Goal: Transaction & Acquisition: Subscribe to service/newsletter

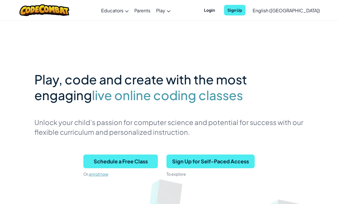
click at [0, 0] on link "CodeCombat Junior Our flagship K-5 curriculum features a progression of learnin…" at bounding box center [0, 0] width 0 height 0
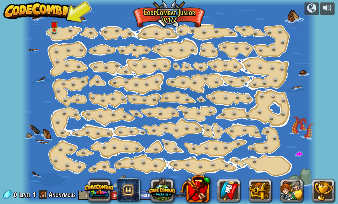
click at [62, 28] on div at bounding box center [169, 102] width 295 height 204
click at [54, 24] on img at bounding box center [54, 25] width 7 height 12
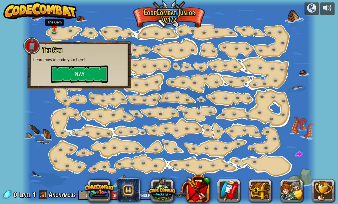
click at [84, 62] on p "Learn how to code your hero!" at bounding box center [79, 60] width 92 height 6
click at [88, 72] on button "Play" at bounding box center [79, 74] width 57 height 17
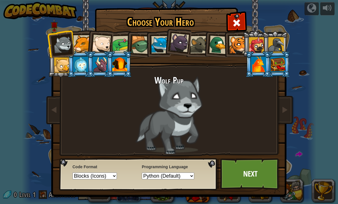
click at [82, 37] on div at bounding box center [81, 43] width 17 height 17
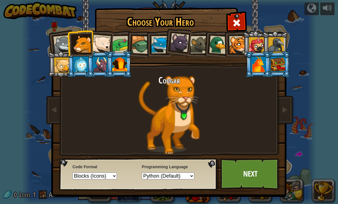
click at [97, 41] on div at bounding box center [101, 44] width 19 height 19
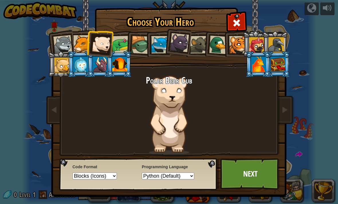
click at [105, 42] on div at bounding box center [101, 44] width 19 height 19
click at [125, 39] on div at bounding box center [121, 45] width 18 height 18
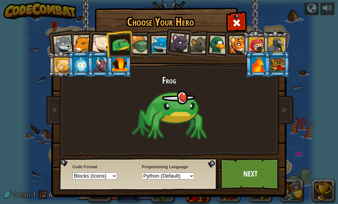
click at [118, 44] on div at bounding box center [121, 45] width 18 height 18
click at [140, 37] on div at bounding box center [140, 45] width 18 height 18
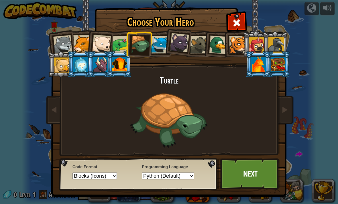
click at [80, 67] on div at bounding box center [80, 64] width 15 height 15
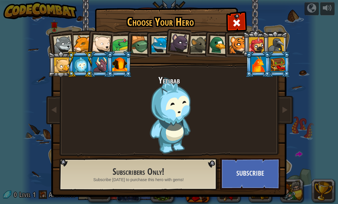
click at [266, 72] on div at bounding box center [258, 64] width 15 height 15
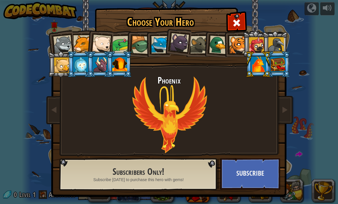
click at [268, 56] on li at bounding box center [278, 64] width 26 height 26
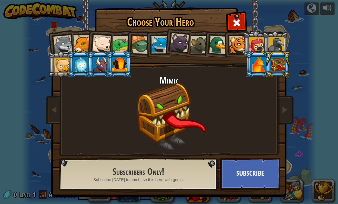
click at [99, 43] on div at bounding box center [101, 44] width 19 height 19
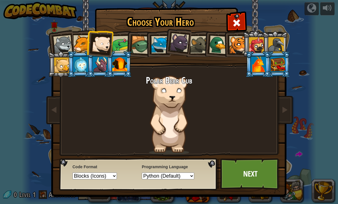
click at [123, 41] on div at bounding box center [121, 45] width 18 height 18
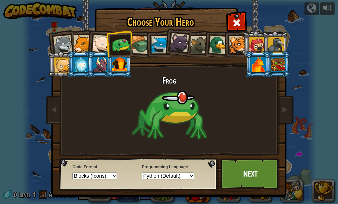
click at [58, 40] on div at bounding box center [62, 44] width 19 height 19
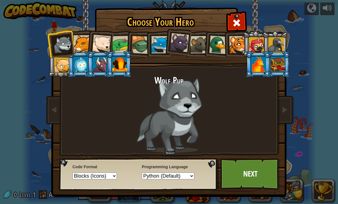
click at [122, 64] on div at bounding box center [119, 64] width 15 height 15
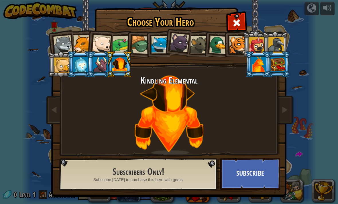
click at [59, 41] on div at bounding box center [62, 44] width 19 height 19
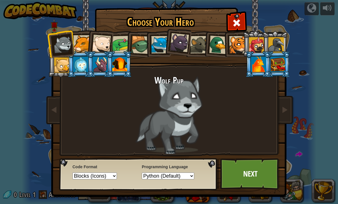
click at [85, 68] on div at bounding box center [80, 64] width 15 height 15
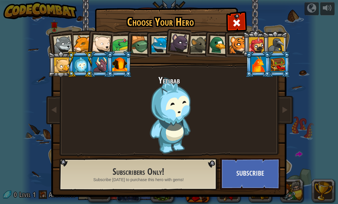
click at [68, 42] on div at bounding box center [62, 44] width 19 height 19
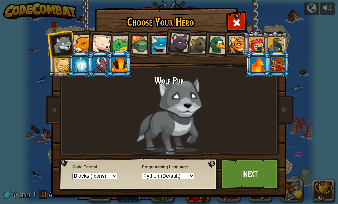
click at [80, 62] on div at bounding box center [80, 64] width 15 height 15
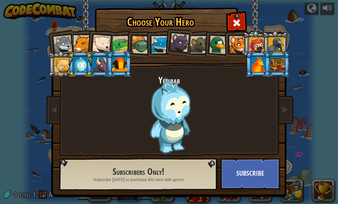
click at [228, 173] on button "Subscribe" at bounding box center [250, 174] width 60 height 32
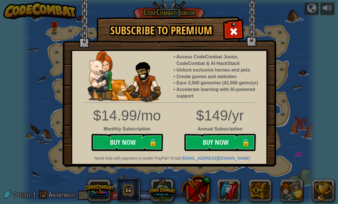
click at [209, 134] on button "Buy Now 🔒" at bounding box center [220, 142] width 72 height 17
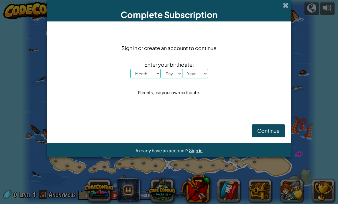
click at [146, 74] on select "Month January February March April May June July August September October Novem…" at bounding box center [145, 74] width 30 height 10
click at [283, 128] on button "Continue" at bounding box center [268, 130] width 33 height 13
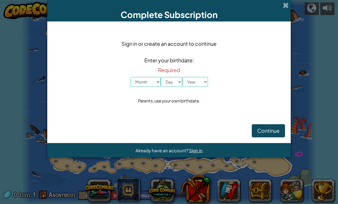
click at [273, 127] on button "Continue" at bounding box center [268, 130] width 33 height 13
click at [269, 132] on span "Continue" at bounding box center [268, 131] width 22 height 7
click at [263, 137] on button "Continue" at bounding box center [268, 130] width 33 height 13
click at [289, 8] on div "Complete Subscription" at bounding box center [169, 10] width 244 height 21
click at [279, 7] on div "Complete Subscription" at bounding box center [169, 10] width 244 height 21
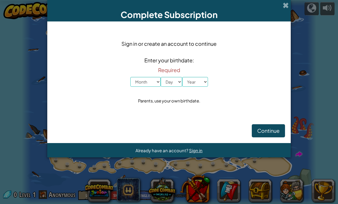
click at [287, 4] on span at bounding box center [286, 5] width 6 height 6
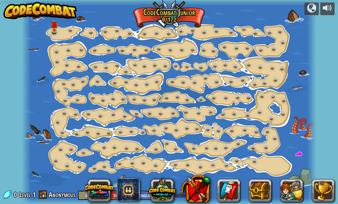
click at [282, 0] on div at bounding box center [169, 3] width 295 height 6
